Goal: Information Seeking & Learning: Check status

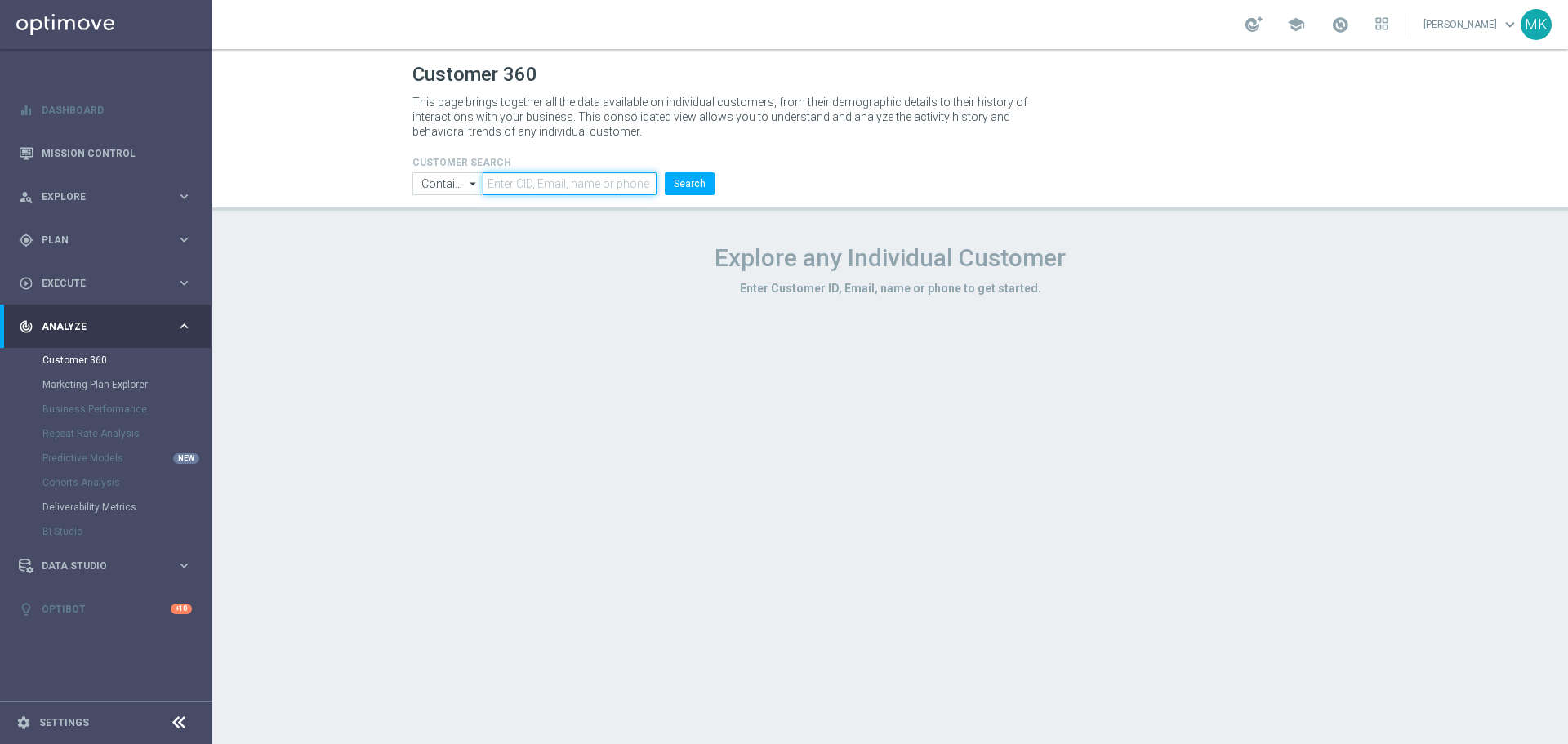
click at [503, 180] on input "text" at bounding box center [570, 183] width 174 height 23
paste input "2886362"
type input "2886362"
click at [718, 179] on div "CUSTOMER SEARCH Contains Contains arrow_drop_down Show Selected 0 of NaN Contai…" at bounding box center [563, 169] width 327 height 52
click at [708, 180] on button "Search" at bounding box center [690, 183] width 50 height 23
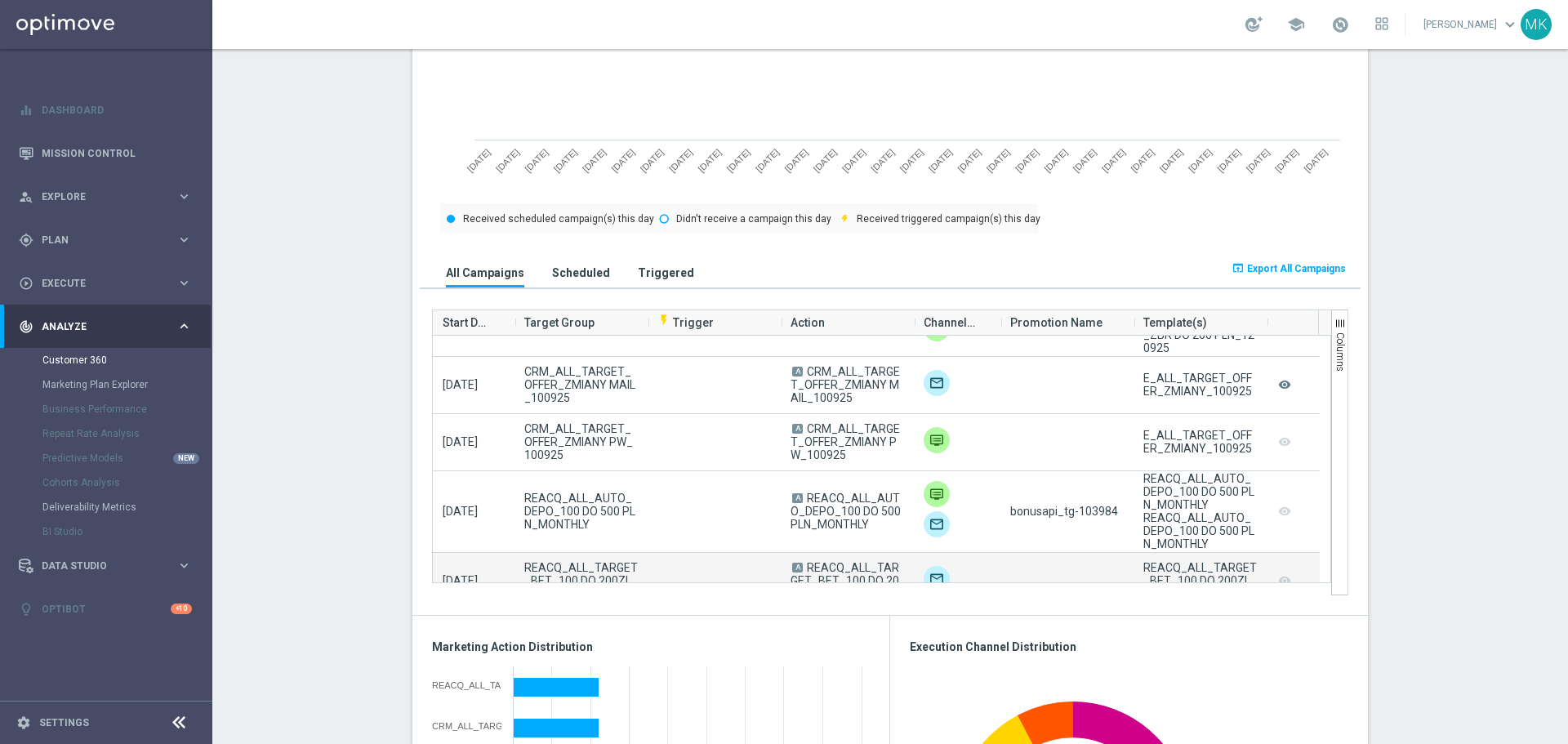
scroll to position [82, 0]
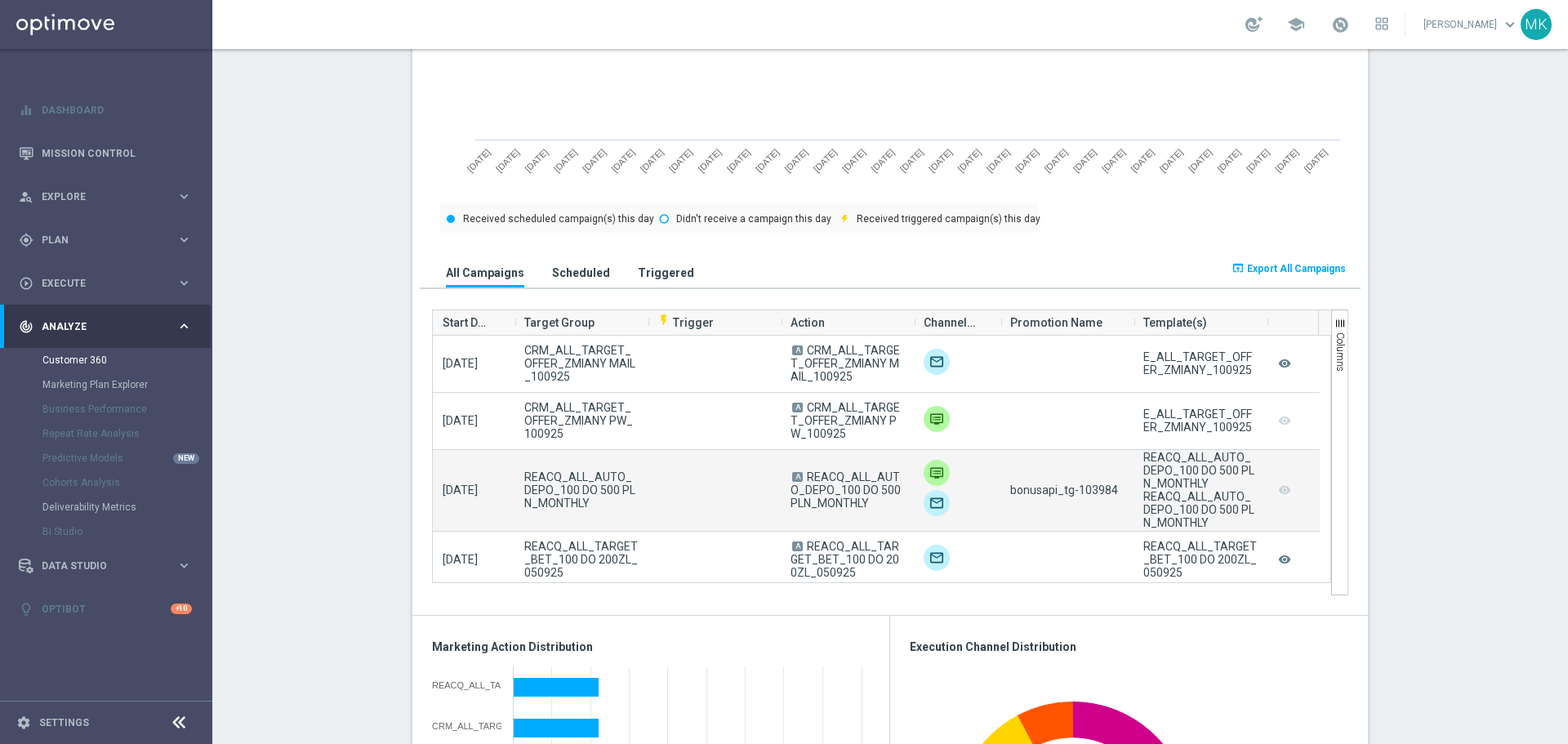
click at [1094, 488] on span "bonusapi_tg-103984" at bounding box center [1064, 489] width 108 height 13
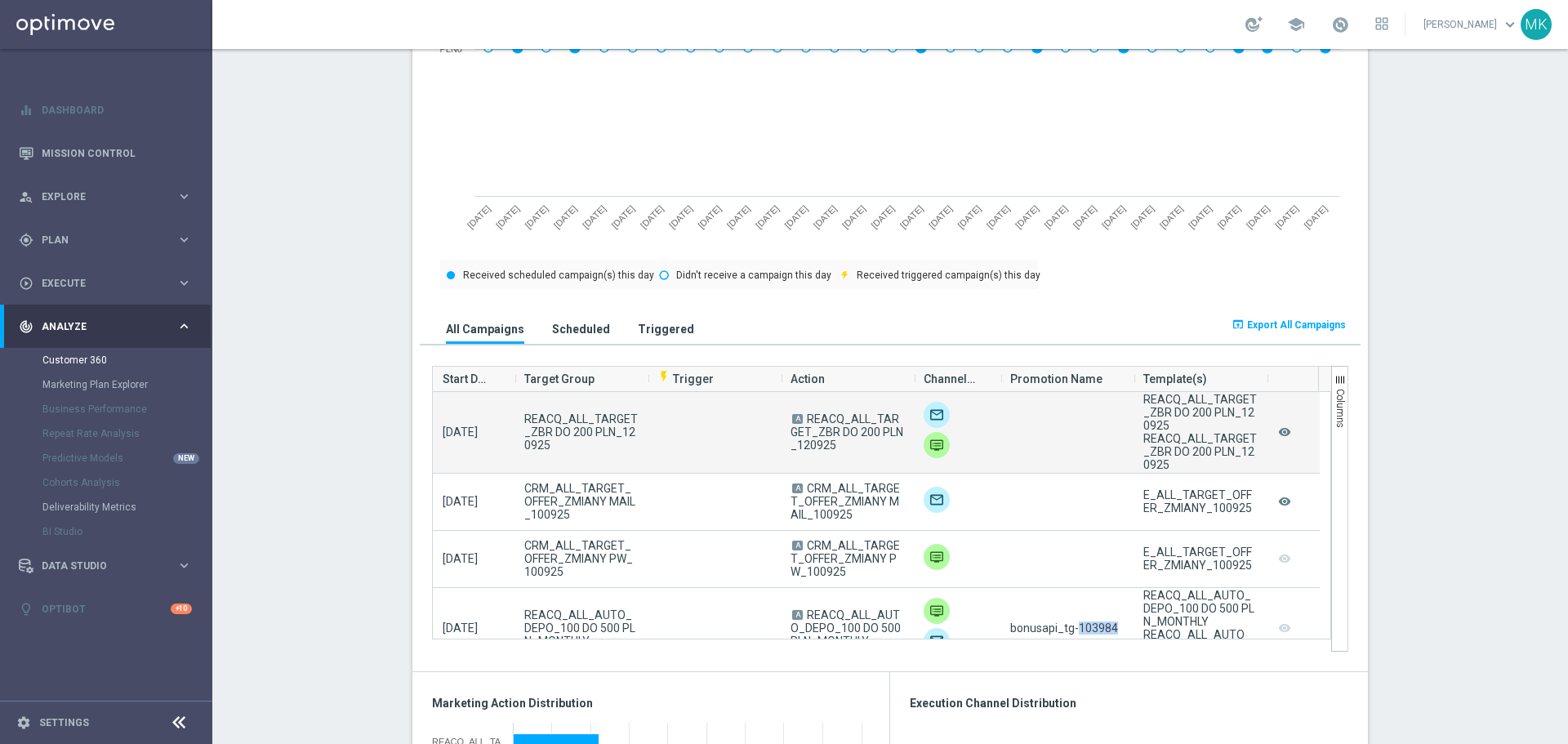
scroll to position [817, 0]
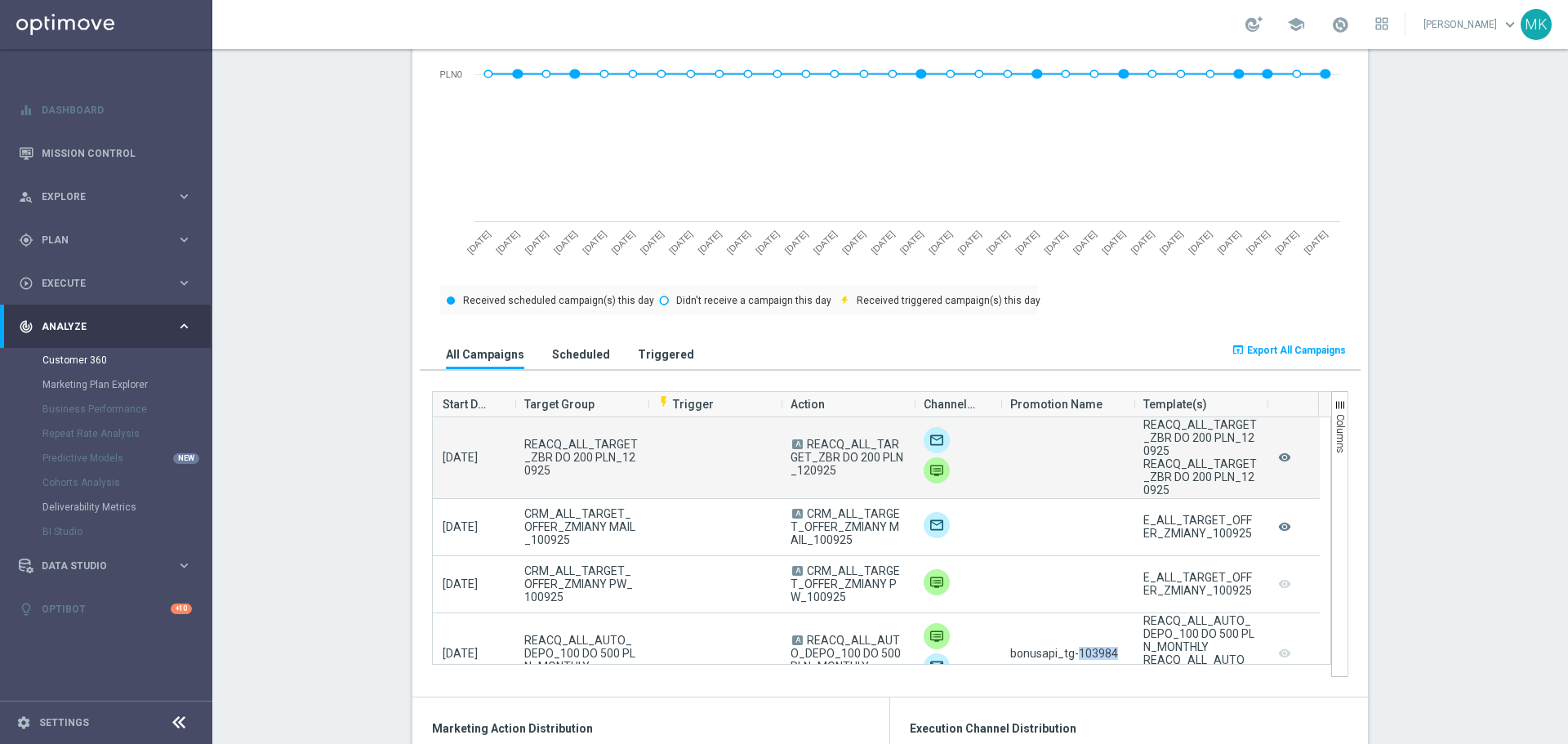
drag, startPoint x: 822, startPoint y: 475, endPoint x: 802, endPoint y: 448, distance: 34.5
click at [802, 448] on span "REACQ_ALL_TARGET_ZBR DO 200 PLN_120925" at bounding box center [846, 457] width 113 height 39
copy span "REACQ_ALL_TARGET_ZBR DO 200 PLN_120925"
